Goal: Task Accomplishment & Management: Manage account settings

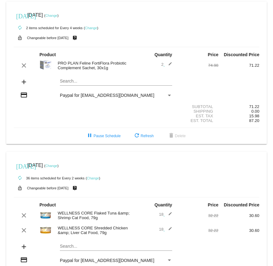
click at [57, 14] on link "Change" at bounding box center [51, 16] width 12 height 4
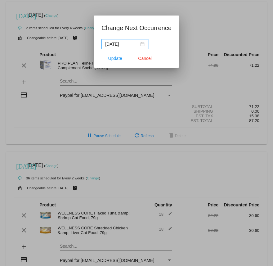
click at [137, 45] on div "[DATE]" at bounding box center [124, 44] width 39 height 7
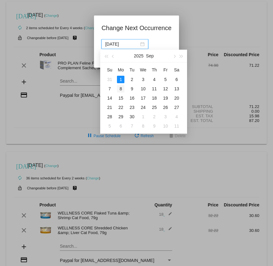
click at [122, 90] on div "8" at bounding box center [120, 88] width 7 height 7
type input "[DATE]"
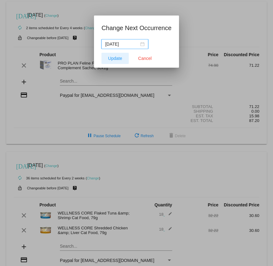
click at [109, 58] on span "Update" at bounding box center [115, 58] width 14 height 5
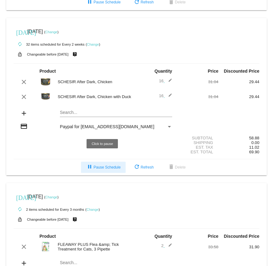
scroll to position [295, 0]
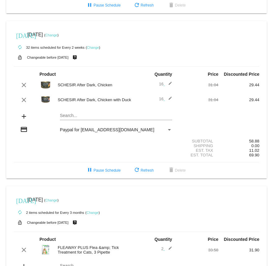
click at [57, 37] on link "Change" at bounding box center [51, 35] width 12 height 4
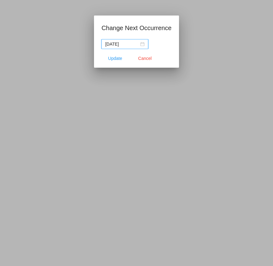
click at [138, 43] on div "[DATE]" at bounding box center [124, 44] width 39 height 7
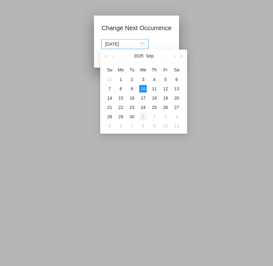
click at [143, 116] on div "1" at bounding box center [142, 116] width 7 height 7
type input "[DATE]"
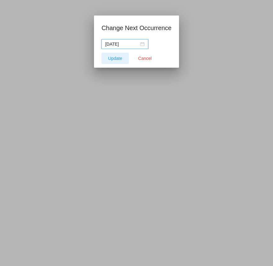
click at [110, 57] on span "Update" at bounding box center [115, 58] width 14 height 5
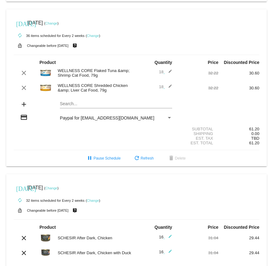
scroll to position [131, 0]
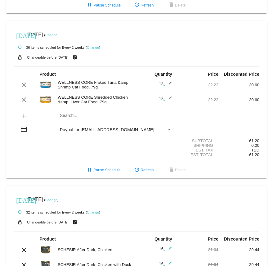
click at [57, 37] on link "Change" at bounding box center [51, 35] width 12 height 4
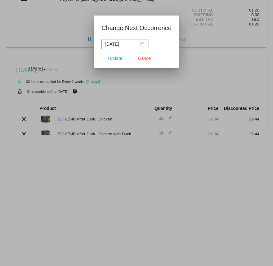
click at [137, 44] on div "[DATE]" at bounding box center [124, 44] width 39 height 7
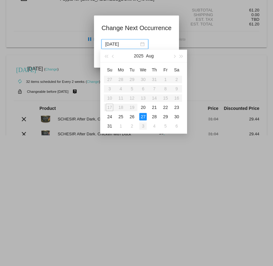
click at [142, 126] on div "3" at bounding box center [142, 125] width 7 height 7
type input "[DATE]"
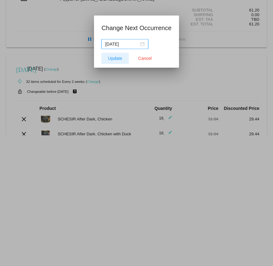
click at [115, 58] on span "Update" at bounding box center [115, 58] width 14 height 5
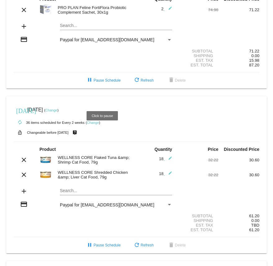
scroll to position [0, 0]
